Goal: Transaction & Acquisition: Purchase product/service

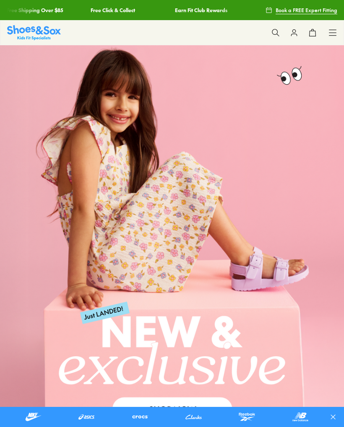
click at [335, 34] on icon at bounding box center [332, 32] width 8 height 8
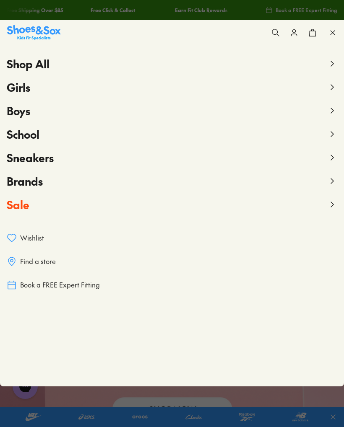
click at [332, 205] on use at bounding box center [332, 204] width 3 height 5
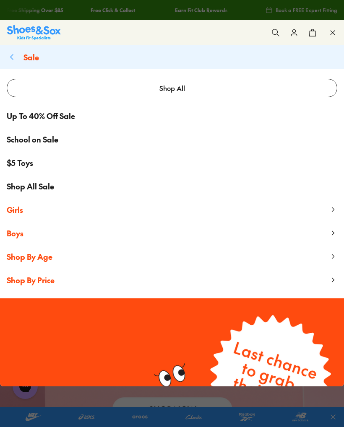
click at [21, 213] on span "Girls" at bounding box center [15, 209] width 16 height 10
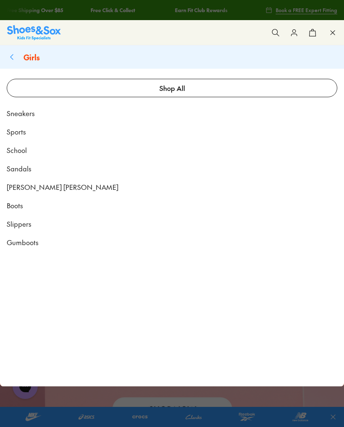
click at [16, 57] on icon at bounding box center [12, 57] width 10 height 10
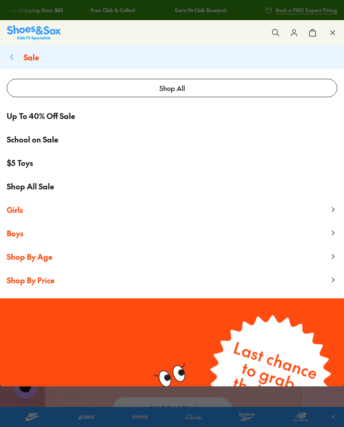
click at [41, 258] on span "Shop By Age" at bounding box center [30, 256] width 46 height 10
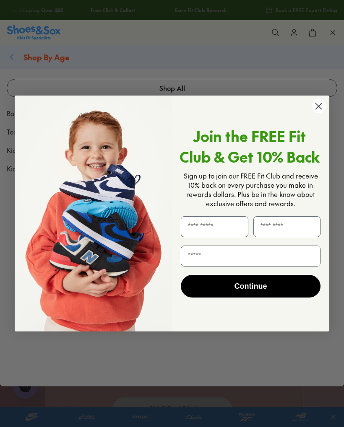
click at [321, 109] on circle "Close dialog" at bounding box center [318, 106] width 14 height 14
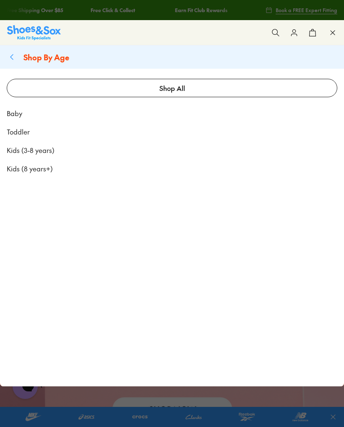
click at [41, 171] on span "Kids (8 years+)" at bounding box center [30, 168] width 46 height 10
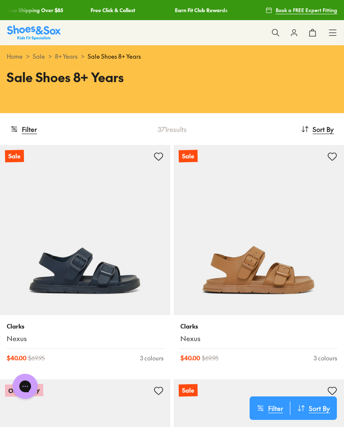
click at [32, 132] on button "Filter" at bounding box center [23, 129] width 27 height 18
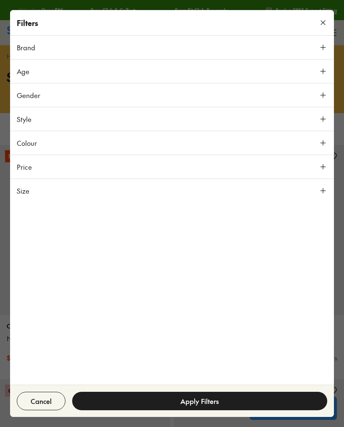
click at [323, 190] on icon at bounding box center [322, 190] width 8 height 8
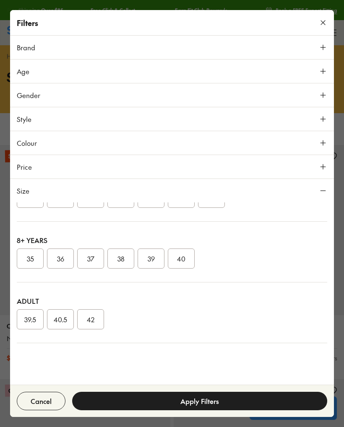
scroll to position [185, 0]
click at [87, 261] on button "37" at bounding box center [90, 258] width 27 height 20
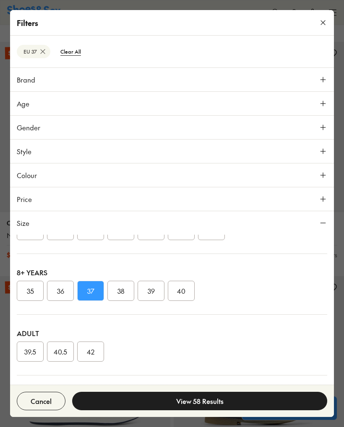
click at [213, 402] on button "View 58 Results" at bounding box center [199, 401] width 255 height 18
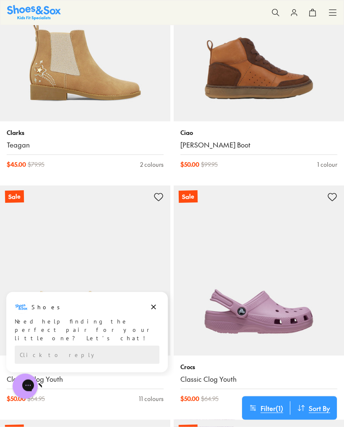
scroll to position [1833, 0]
click at [273, 13] on icon at bounding box center [275, 12] width 8 height 8
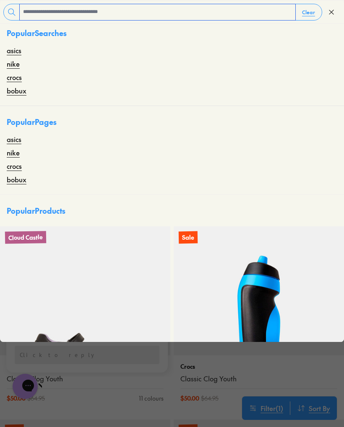
click at [38, 16] on input "text" at bounding box center [157, 12] width 275 height 16
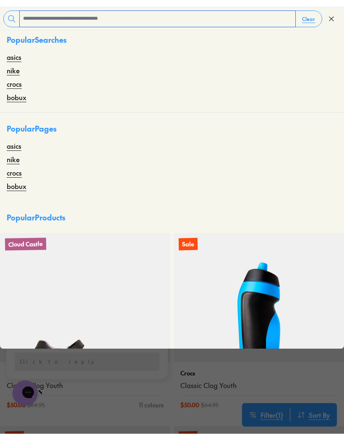
scroll to position [1832, 0]
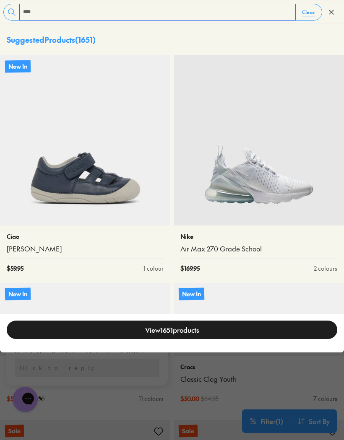
type input "****"
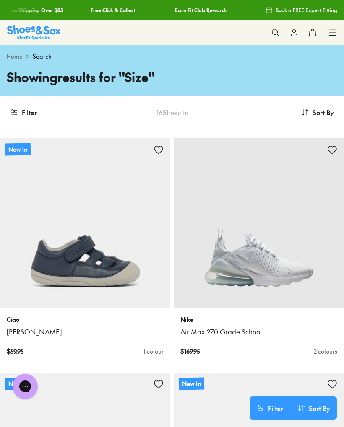
click at [274, 38] on button at bounding box center [275, 32] width 18 height 18
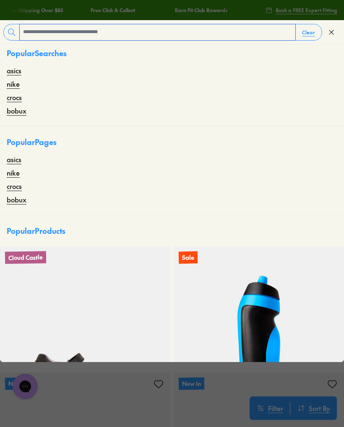
click at [121, 40] on input "text" at bounding box center [157, 32] width 275 height 16
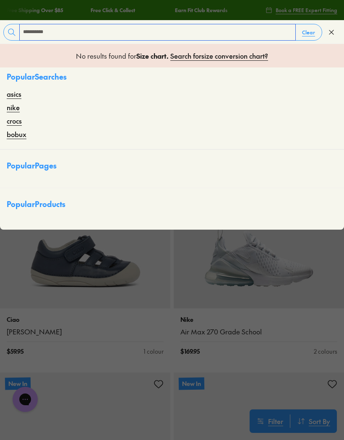
type input "**********"
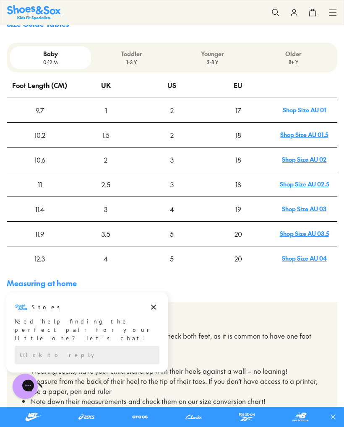
scroll to position [295, 0]
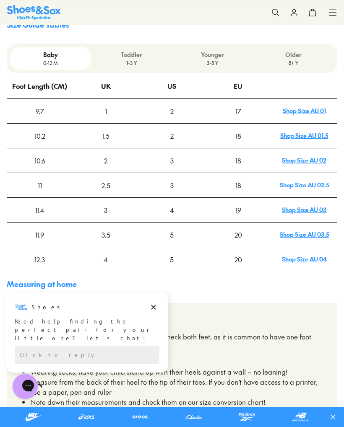
click at [292, 59] on p "8+ Y" at bounding box center [293, 63] width 74 height 8
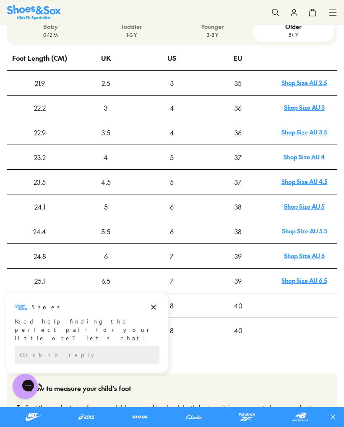
scroll to position [324, 0]
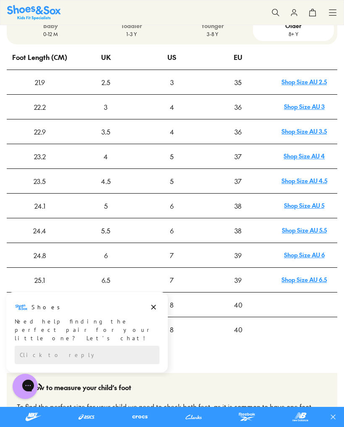
click at [309, 201] on link "Shop Size AU 5" at bounding box center [304, 205] width 40 height 8
click at [307, 176] on link "Shop Size AU 4.5" at bounding box center [304, 180] width 46 height 8
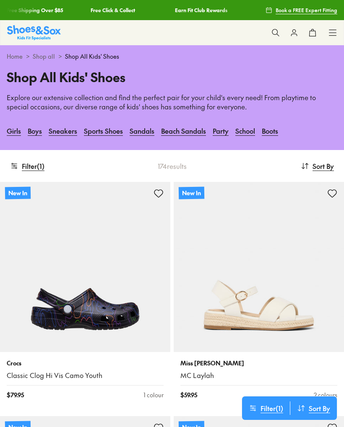
click at [37, 168] on button "Filter ( 1 )" at bounding box center [27, 166] width 34 height 18
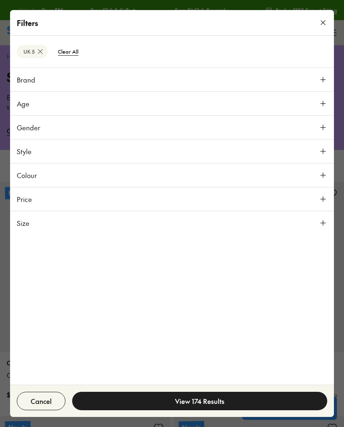
click at [326, 130] on icon at bounding box center [322, 127] width 8 height 8
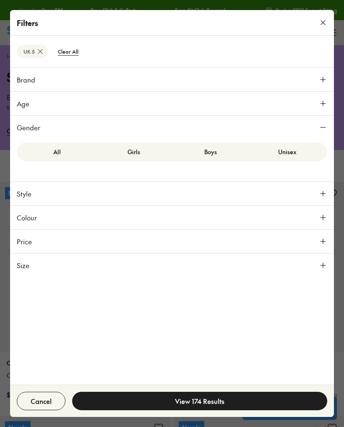
click at [134, 147] on label "Girls" at bounding box center [133, 152] width 77 height 16
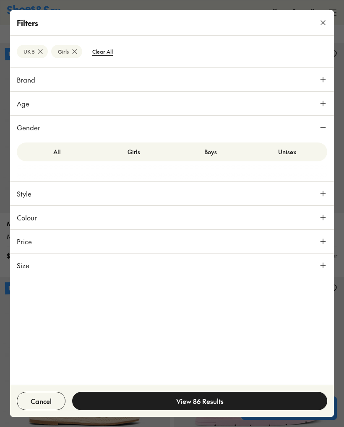
click at [202, 401] on button "View 86 Results" at bounding box center [199, 401] width 255 height 18
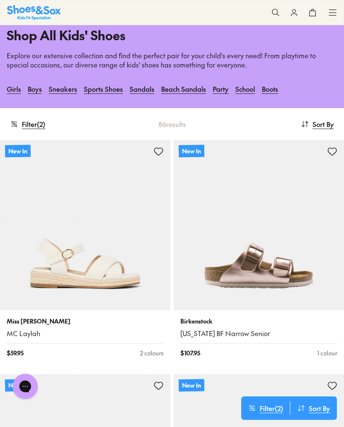
scroll to position [35, 0]
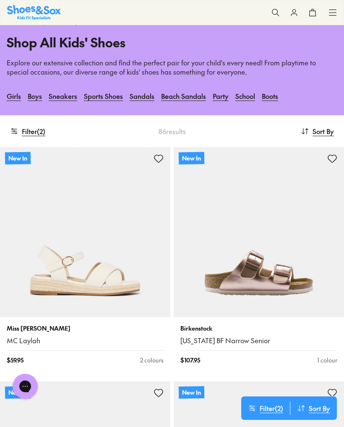
click at [34, 130] on button "Filter ( 2 )" at bounding box center [27, 131] width 35 height 18
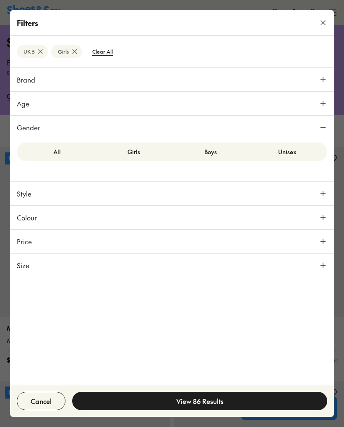
click at [324, 83] on icon at bounding box center [322, 79] width 8 height 8
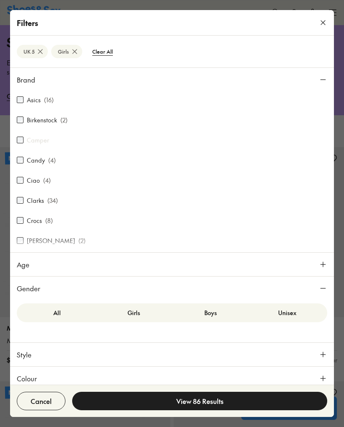
scroll to position [0, 0]
click at [28, 54] on btn "UK 5" at bounding box center [32, 51] width 31 height 13
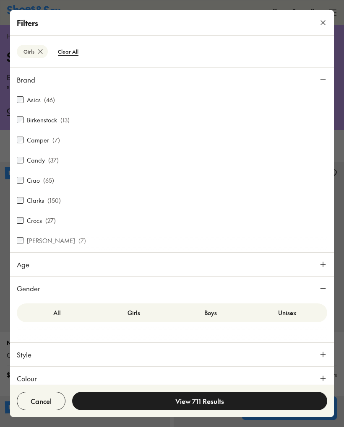
click at [72, 54] on btn "Clear All" at bounding box center [68, 51] width 34 height 15
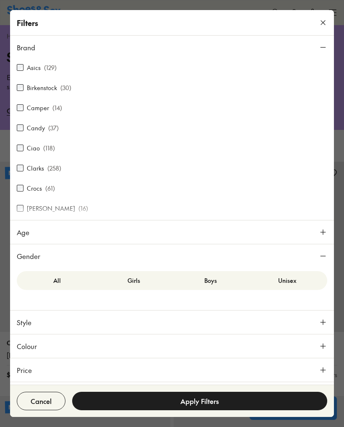
click at [318, 28] on button at bounding box center [322, 22] width 18 height 18
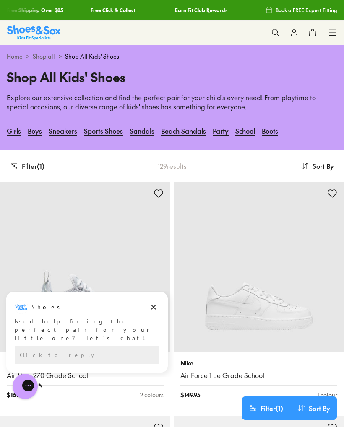
click at [31, 169] on button "Filter ( 1 )" at bounding box center [27, 166] width 34 height 18
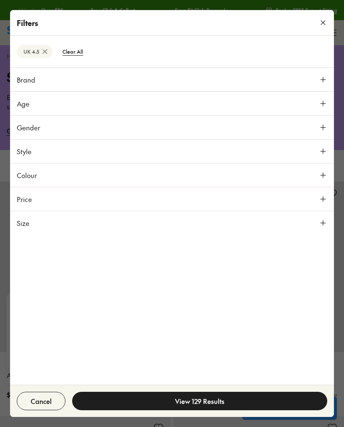
click at [320, 132] on button "Gender" at bounding box center [171, 127] width 323 height 23
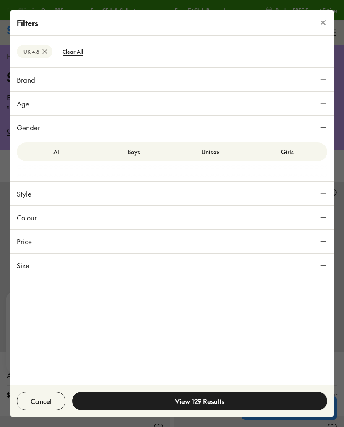
click at [289, 155] on label "Girls" at bounding box center [286, 152] width 77 height 16
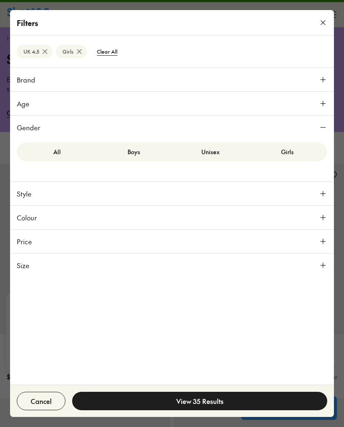
click at [207, 400] on button "View 35 Results" at bounding box center [199, 401] width 255 height 18
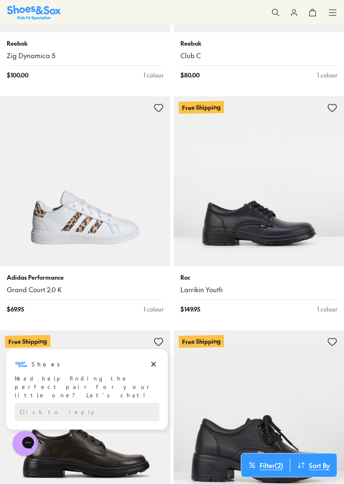
scroll to position [2662, 0]
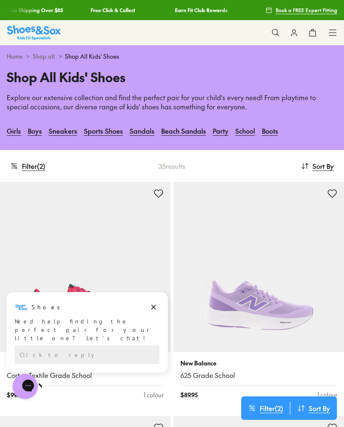
click at [35, 171] on button "Filter ( 2 )" at bounding box center [27, 166] width 35 height 18
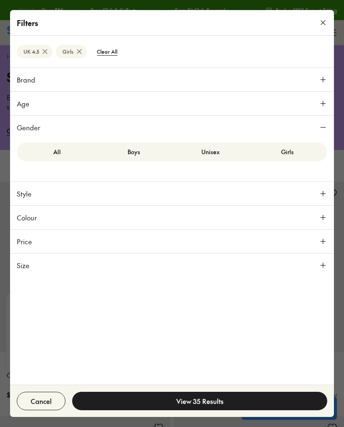
click at [212, 403] on button "View 35 Results" at bounding box center [199, 401] width 255 height 18
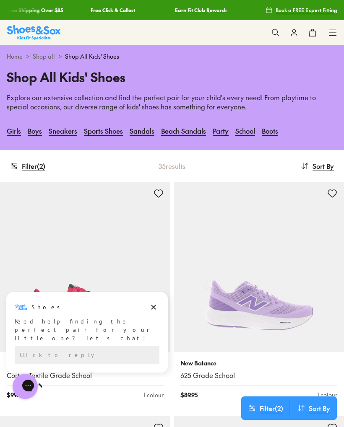
click at [32, 171] on button "Filter ( 2 )" at bounding box center [27, 166] width 35 height 18
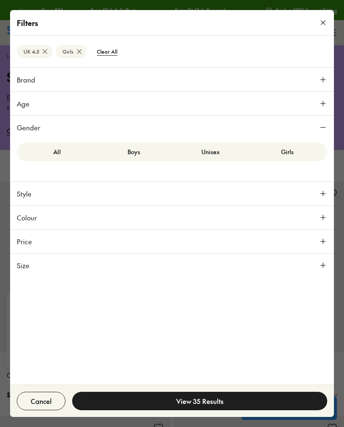
click at [215, 156] on label "Unisex" at bounding box center [210, 152] width 77 height 16
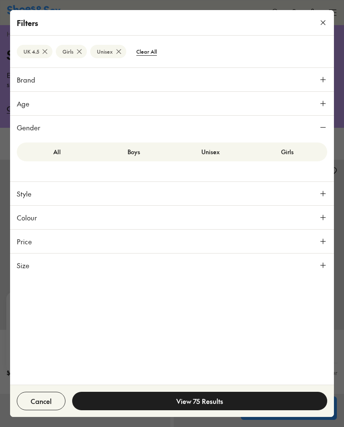
click at [207, 403] on button "View 75 Results" at bounding box center [199, 401] width 255 height 18
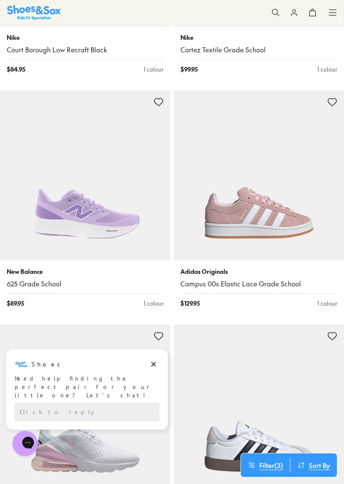
scroll to position [563, 0]
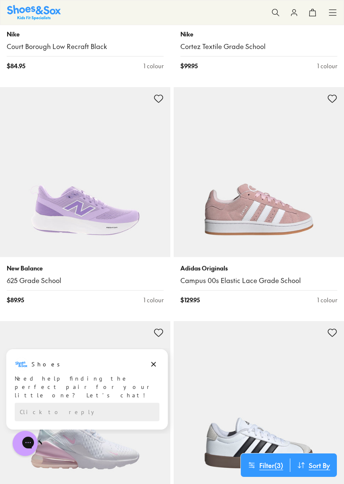
click at [249, 218] on img at bounding box center [258, 172] width 170 height 170
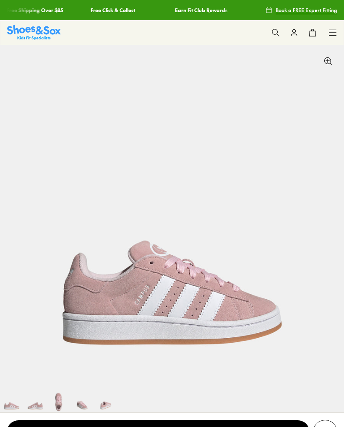
select select "*"
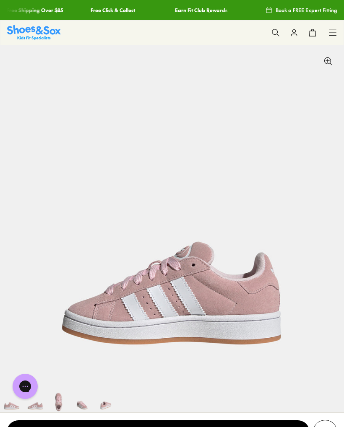
scroll to position [0, 344]
